Goal: Task Accomplishment & Management: Complete application form

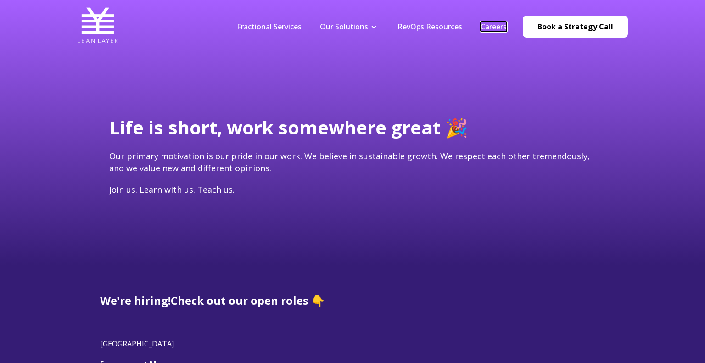
click at [502, 25] on link "Careers" at bounding box center [493, 27] width 26 height 10
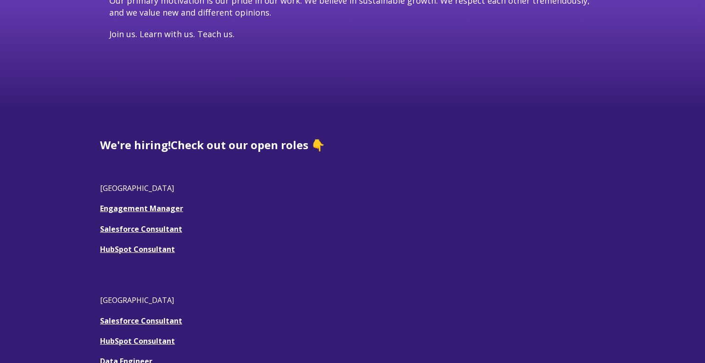
scroll to position [156, 0]
click at [158, 206] on link "Engagement Manager" at bounding box center [141, 208] width 83 height 10
